Goal: Information Seeking & Learning: Check status

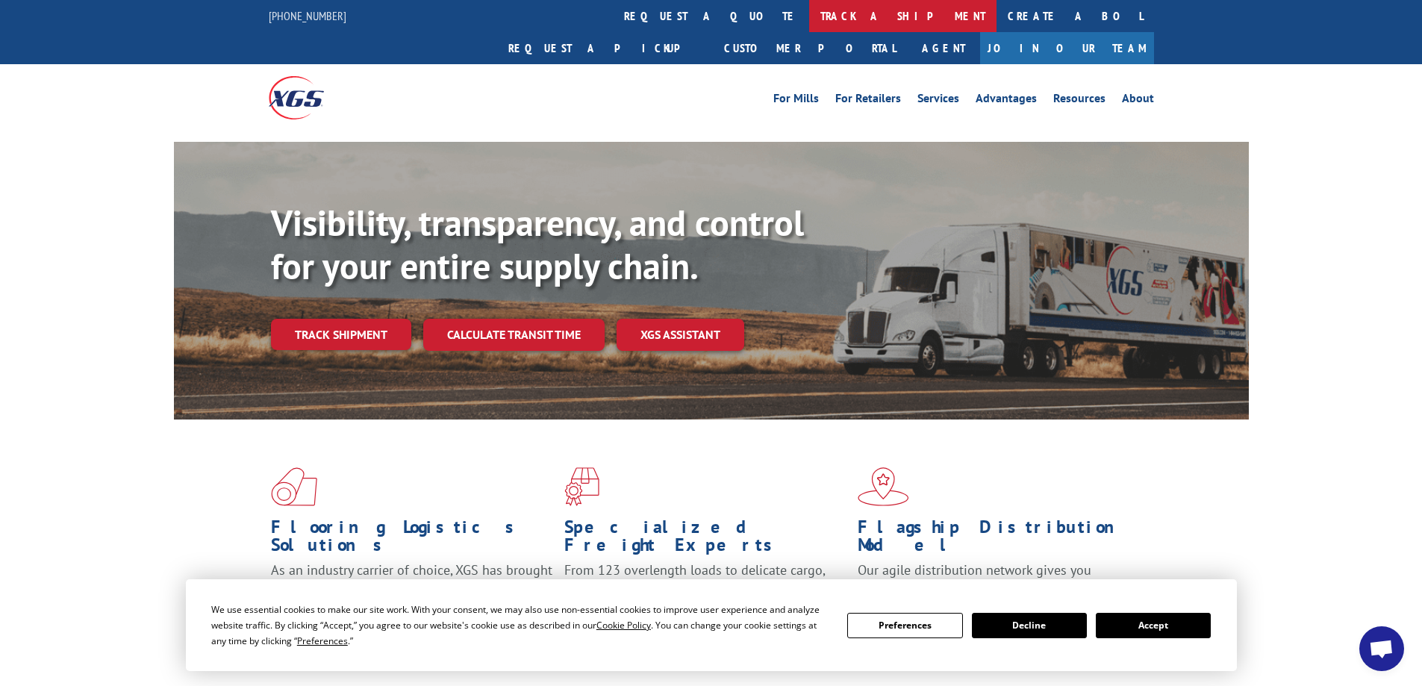
click at [809, 14] on link "track a shipment" at bounding box center [902, 16] width 187 height 32
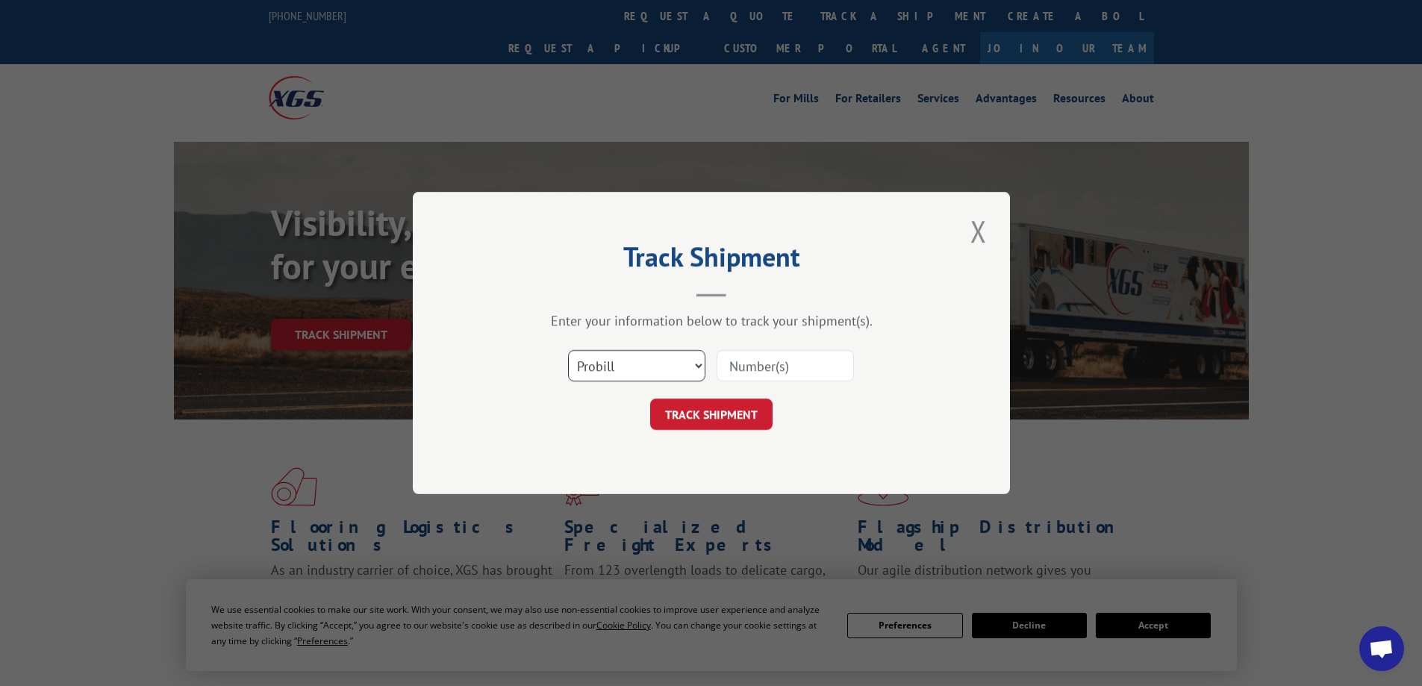
click at [635, 361] on select "Select category... Probill BOL PO" at bounding box center [636, 365] width 137 height 31
select select "bol"
click at [568, 350] on select "Select category... Probill BOL PO" at bounding box center [636, 365] width 137 height 31
click at [749, 367] on input at bounding box center [785, 365] width 137 height 31
paste input "4833515"
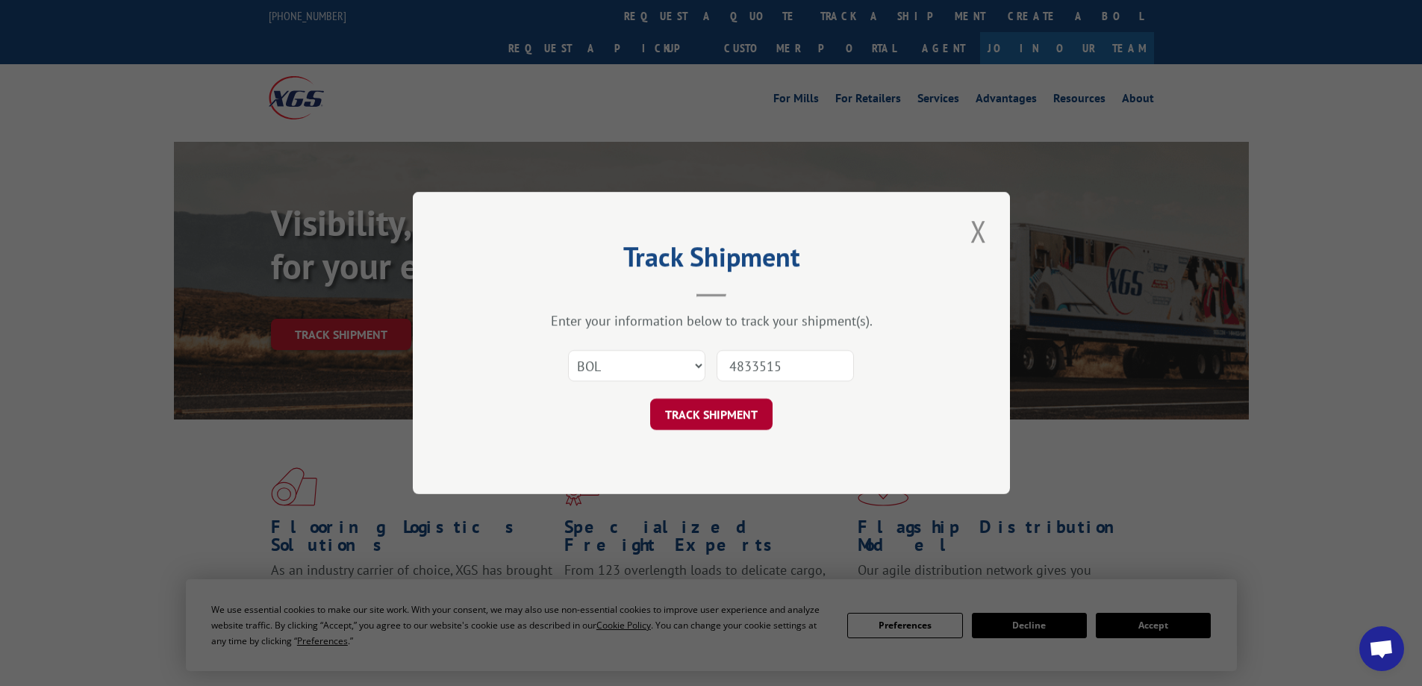
type input "4833515"
click at [753, 418] on button "TRACK SHIPMENT" at bounding box center [711, 414] width 122 height 31
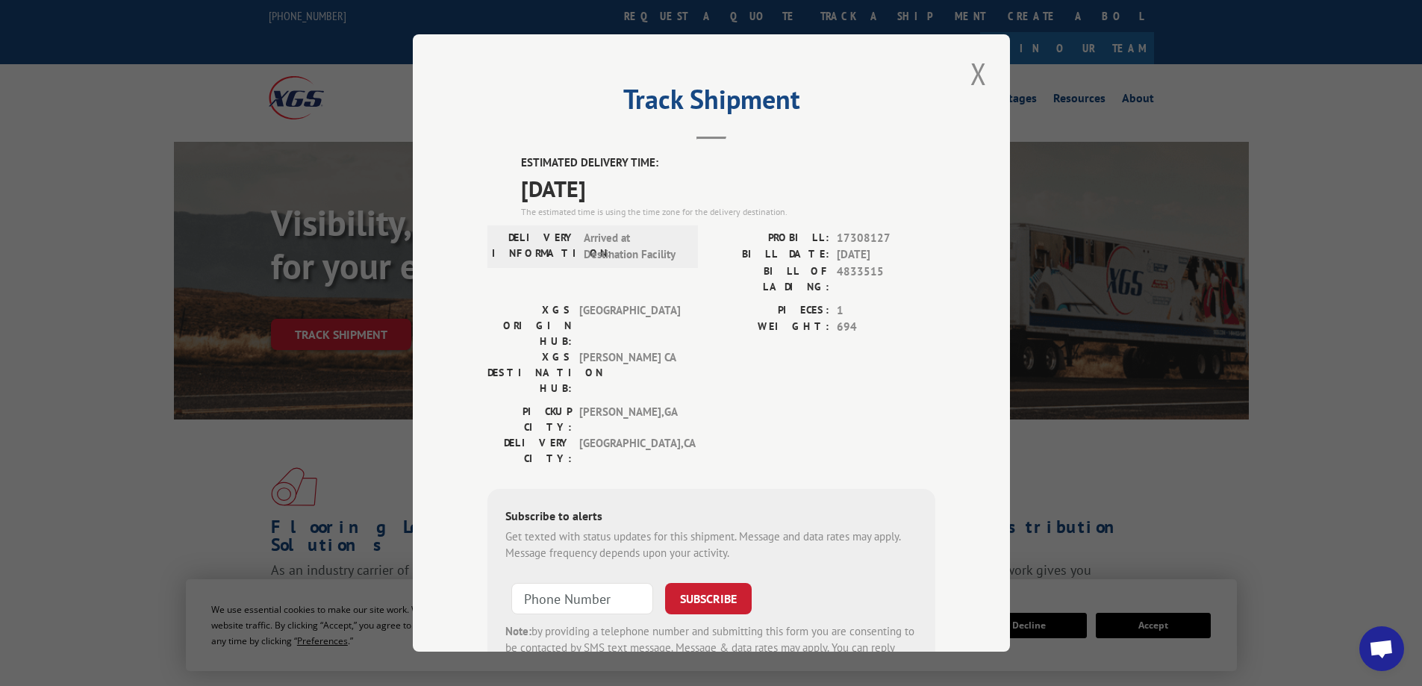
drag, startPoint x: 968, startPoint y: 71, endPoint x: 959, endPoint y: 73, distance: 8.5
click at [967, 72] on button "Close modal" at bounding box center [978, 73] width 25 height 41
